Goal: Answer question/provide support: Share knowledge or assist other users

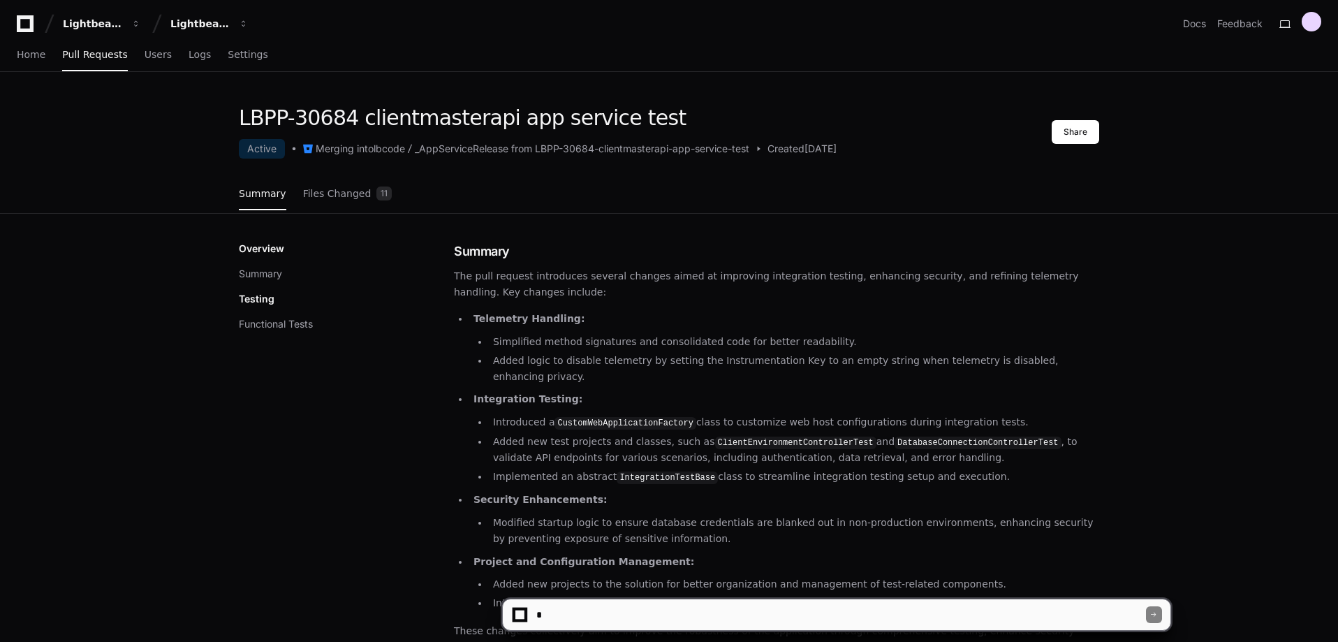
click at [577, 605] on textarea at bounding box center [839, 614] width 612 height 31
type textarea "**********"
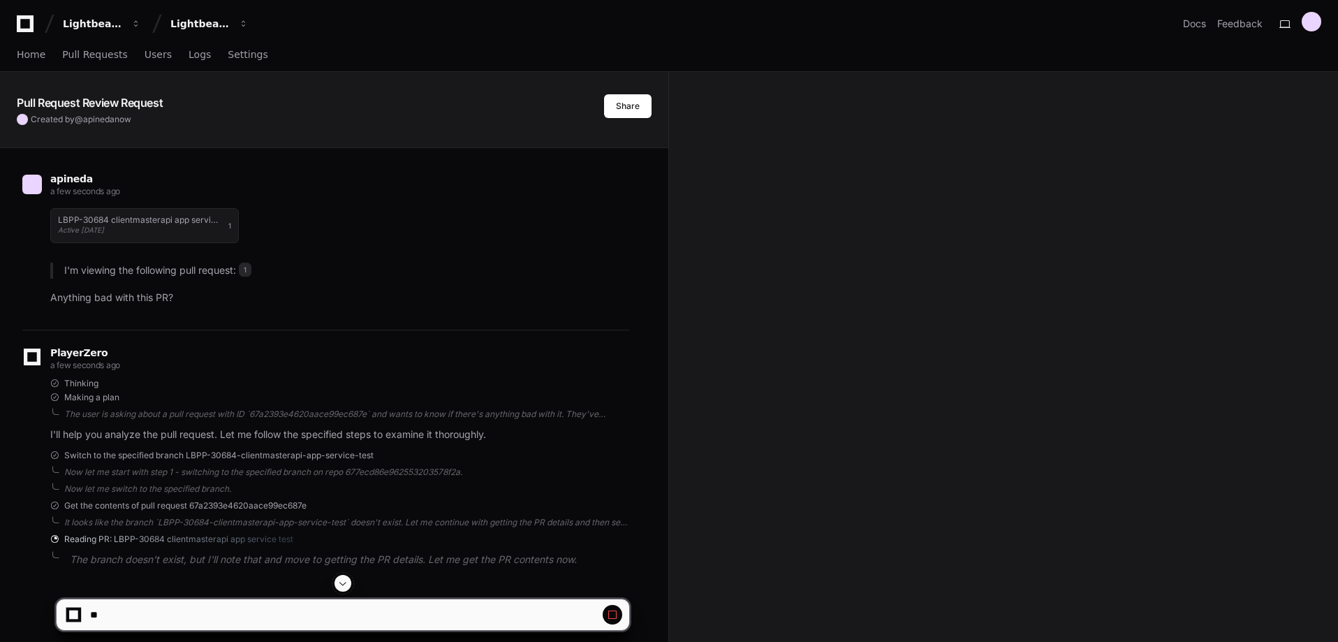
click at [827, 312] on div "Pull Request Review Request Created by @ apineda now Share apineda a few second…" at bounding box center [669, 470] width 1338 height 797
click at [348, 577] on span at bounding box center [342, 582] width 11 height 11
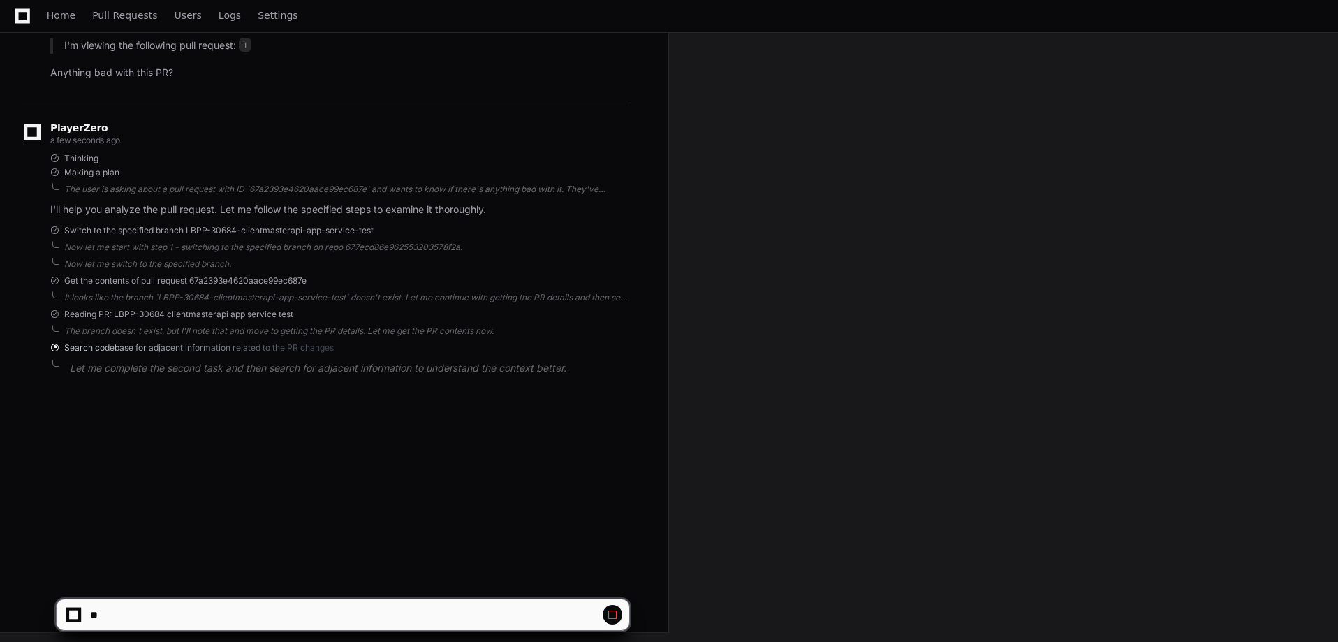
scroll to position [227, 0]
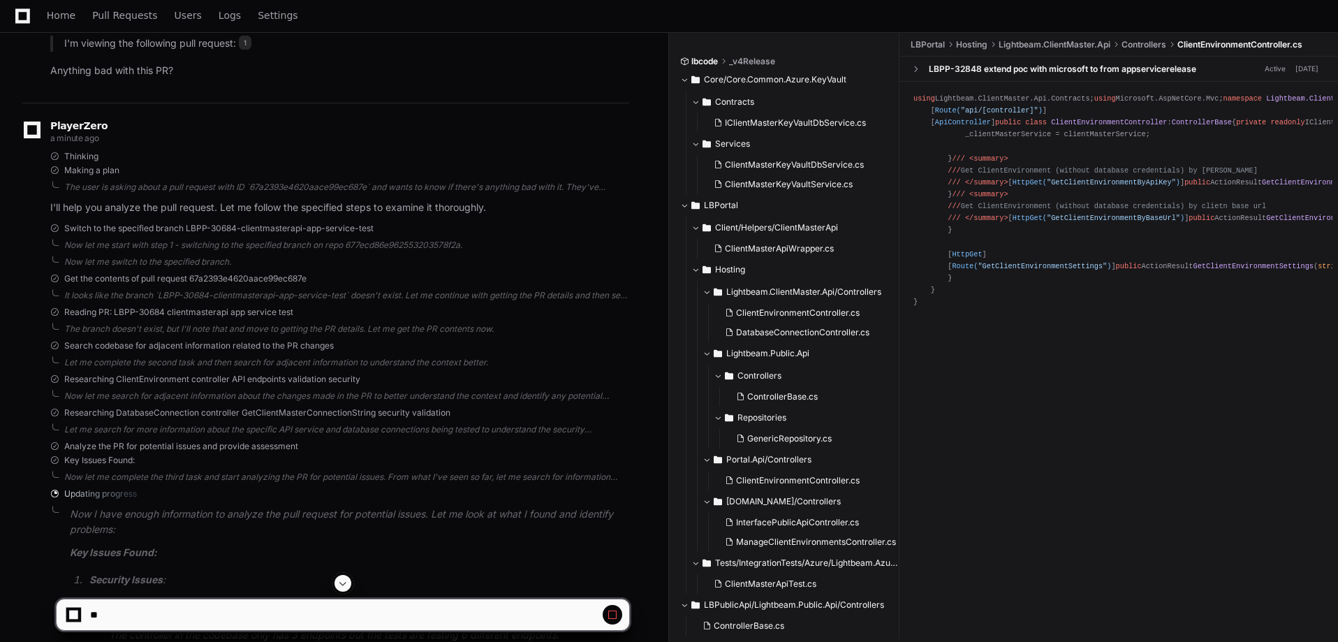
click at [350, 584] on button at bounding box center [342, 583] width 17 height 17
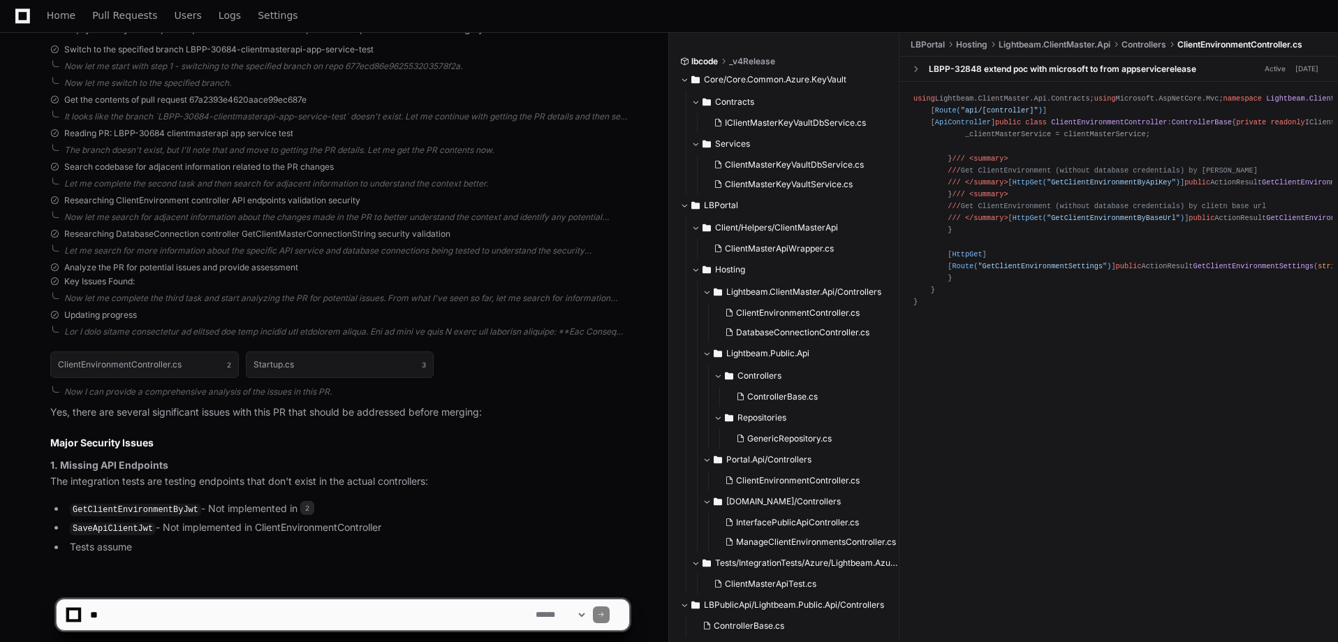
scroll to position [416, 0]
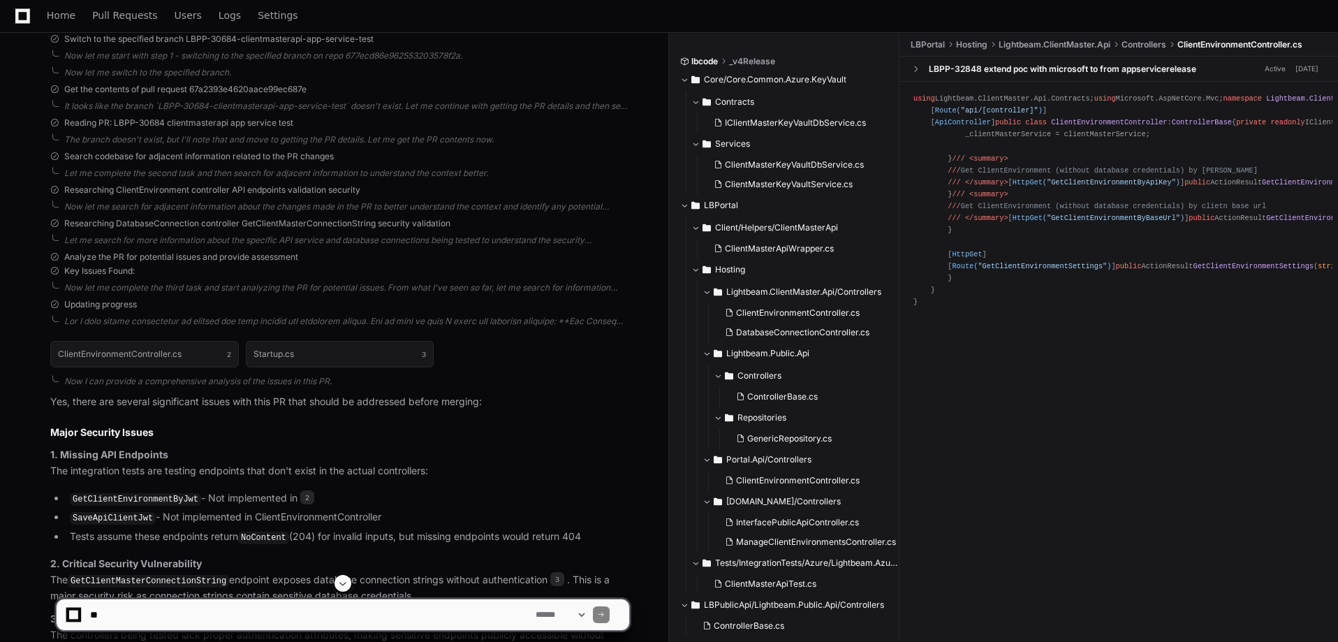
click at [336, 578] on button at bounding box center [342, 583] width 17 height 17
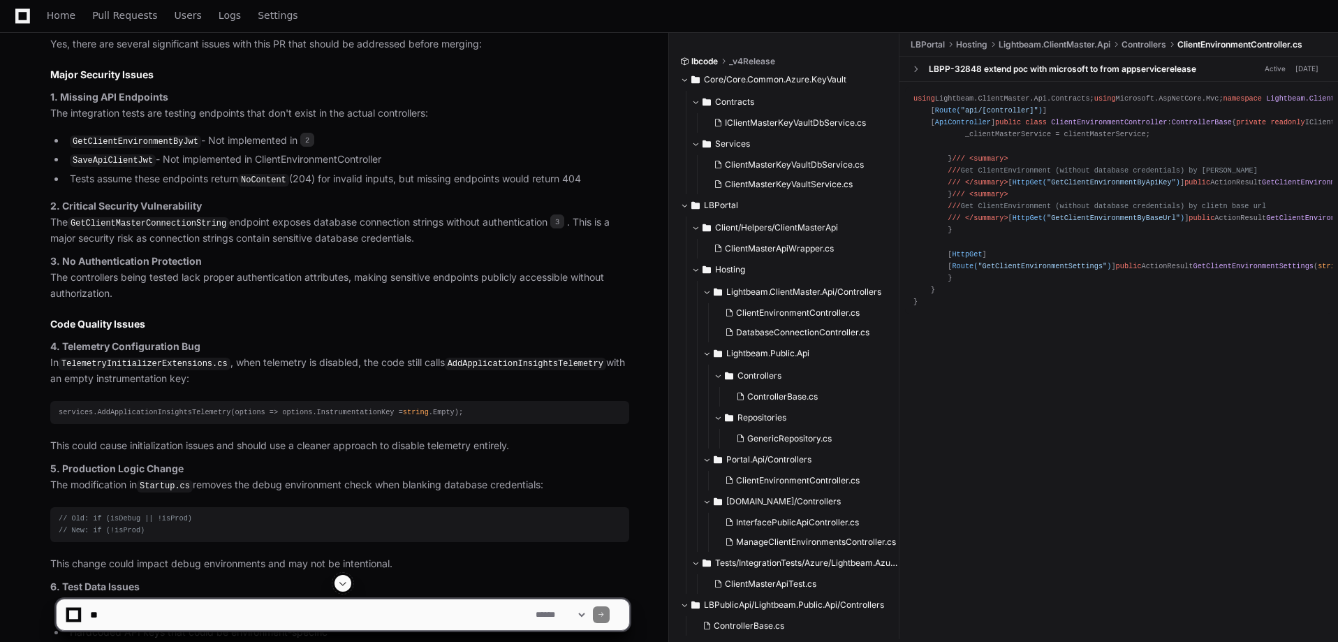
scroll to position [773, 0]
click at [163, 143] on code "GetClientEnvironmentByJwt" at bounding box center [135, 142] width 131 height 13
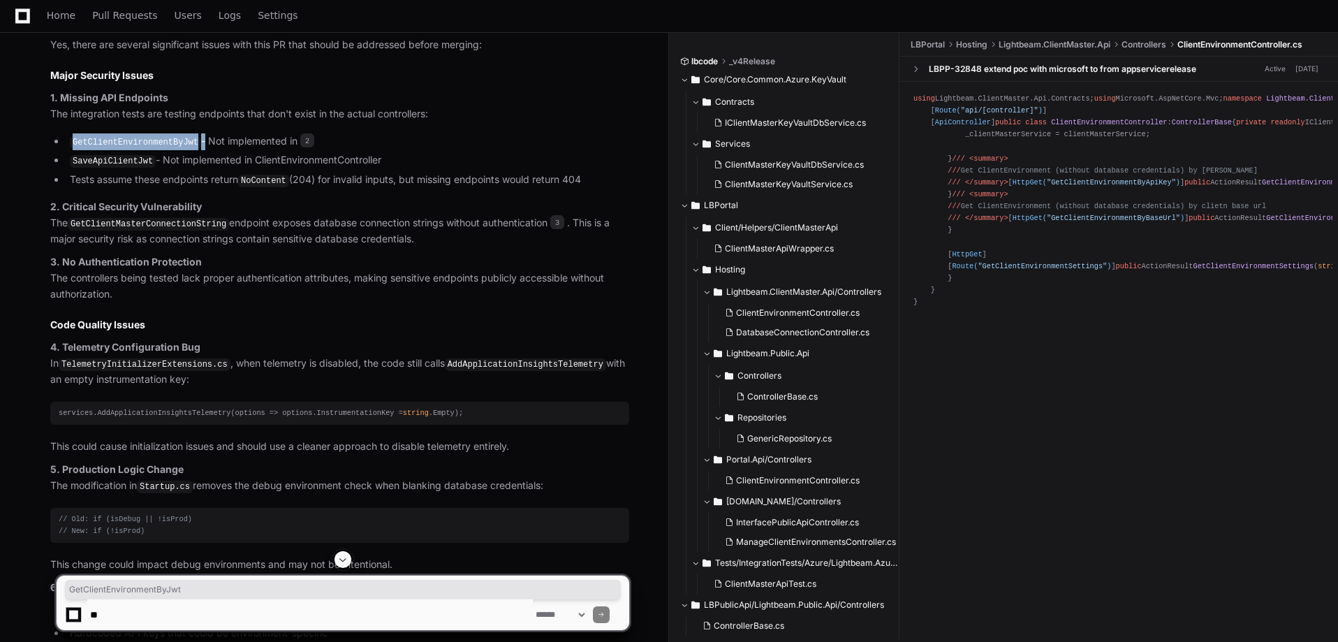
click at [163, 143] on code "GetClientEnvironmentByJwt" at bounding box center [135, 142] width 131 height 13
copy li "GetClientEnvironmentByJwt"
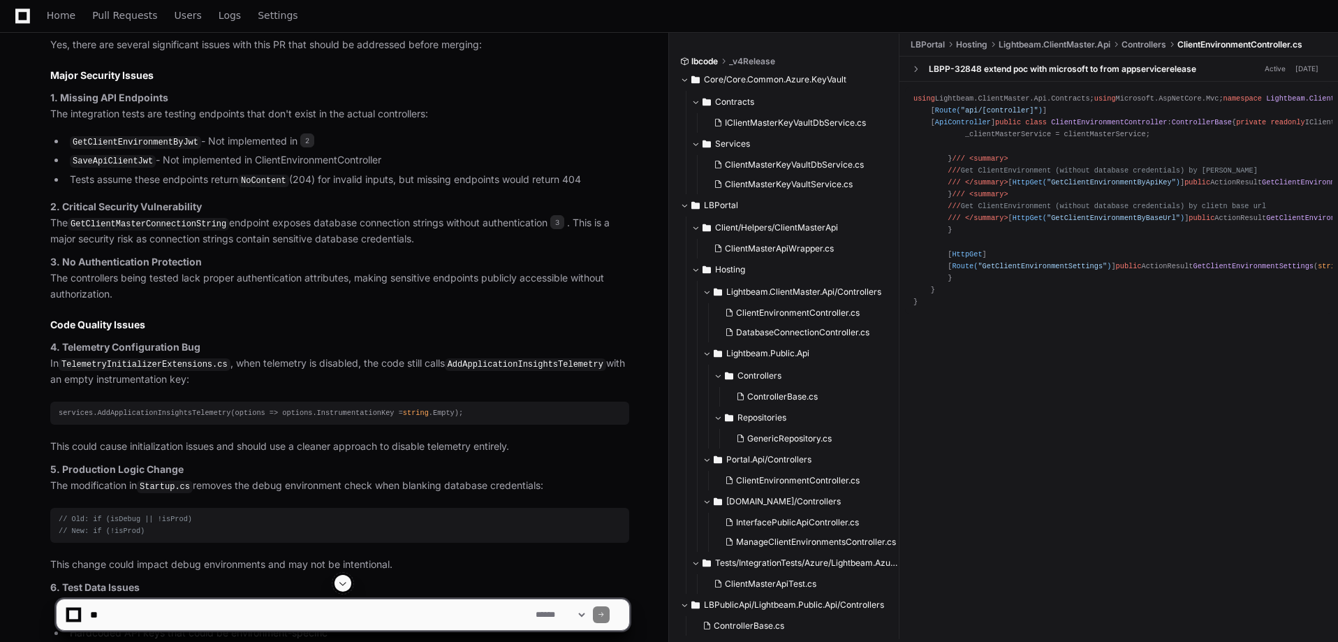
click at [274, 261] on p "3. No Authentication Protection The controllers being tested lack proper authen…" at bounding box center [339, 277] width 579 height 47
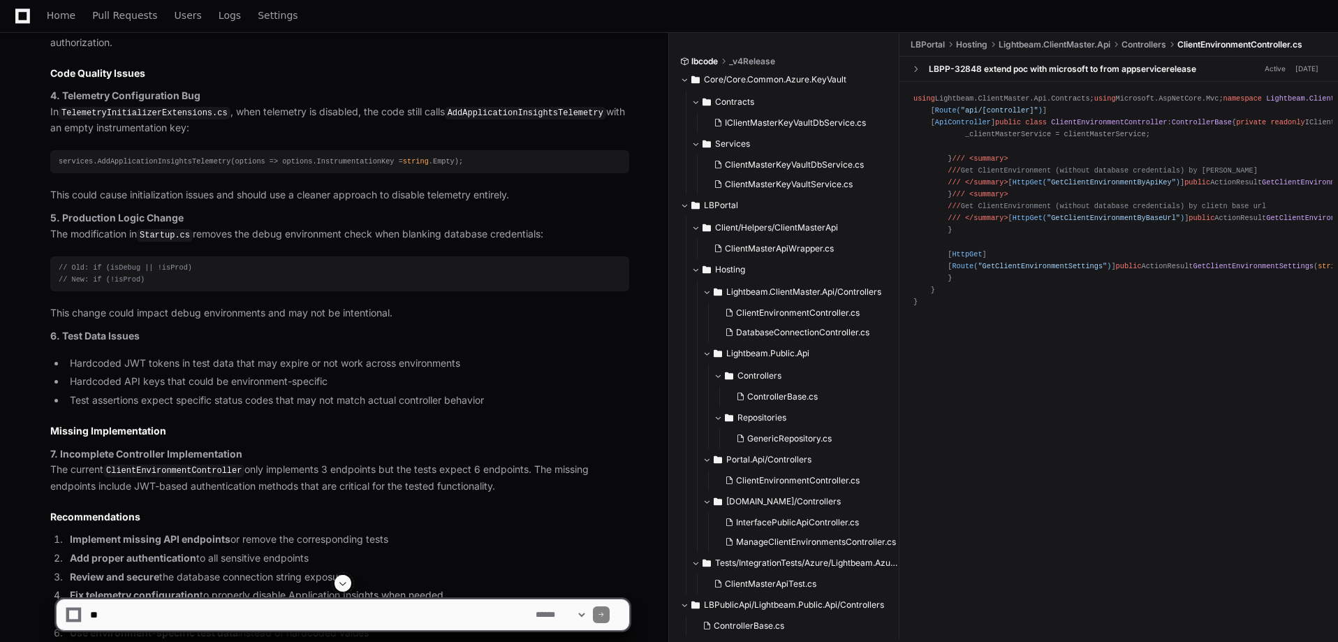
scroll to position [1052, 0]
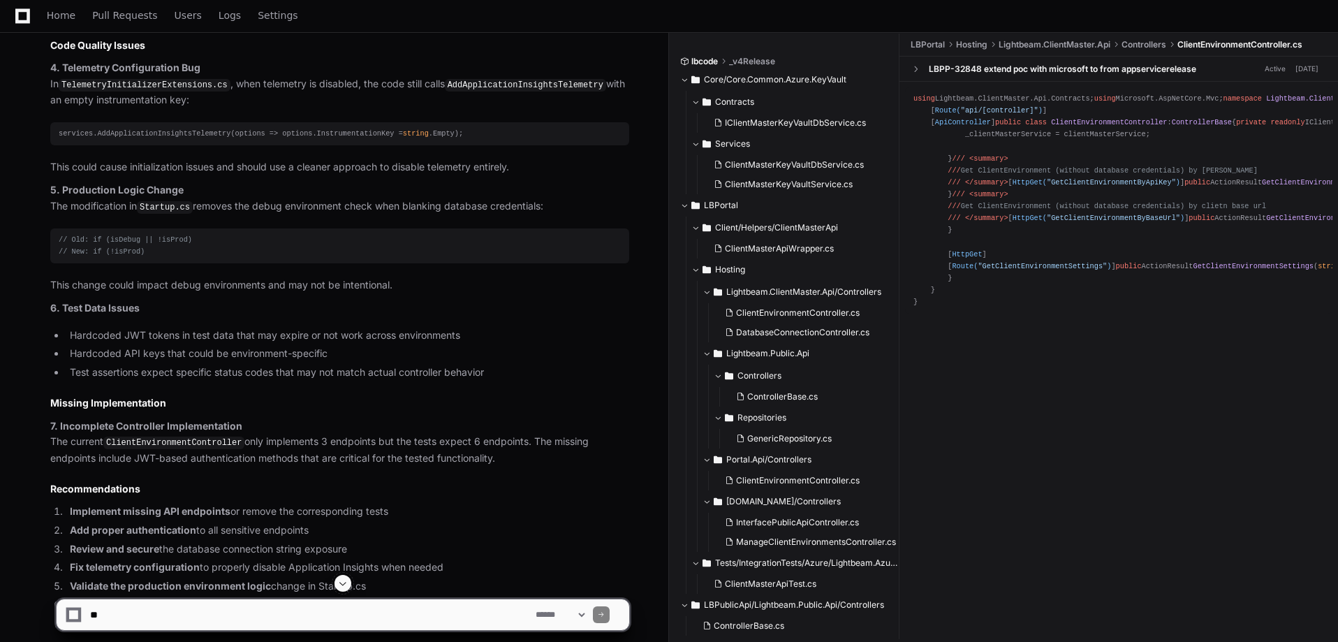
click at [287, 444] on p "7. Incomplete Controller Implementation The current ClientEnvironmentController…" at bounding box center [339, 442] width 579 height 48
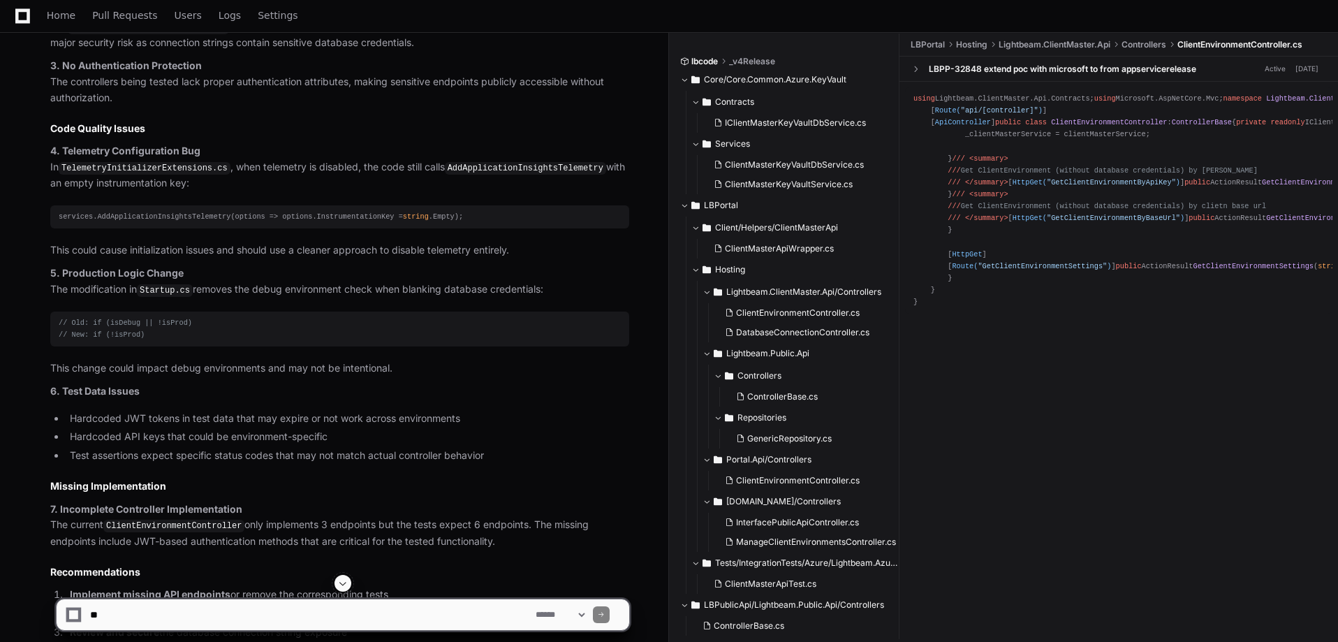
scroll to position [968, 0]
